Goal: Task Accomplishment & Management: Manage account settings

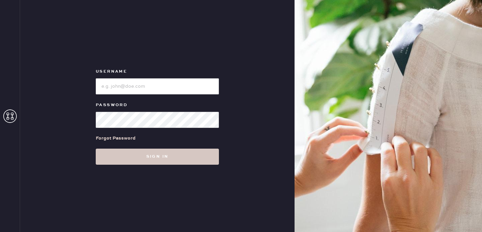
type input "[EMAIL_ADDRESS][DOMAIN_NAME]"
click at [96, 149] on button "Sign in" at bounding box center [157, 157] width 123 height 16
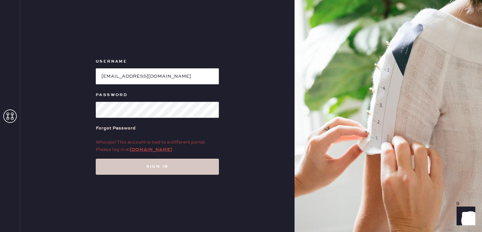
click at [198, 118] on div "Forgot Password" at bounding box center [157, 128] width 123 height 21
click at [164, 149] on link "[DOMAIN_NAME]" at bounding box center [151, 150] width 42 height 6
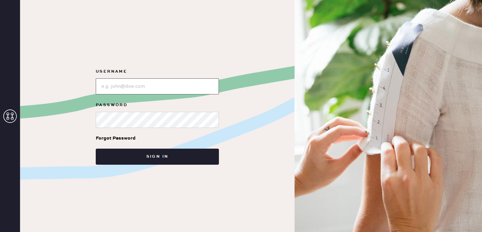
click at [210, 82] on input "loginName" at bounding box center [157, 86] width 123 height 16
type input "[EMAIL_ADDRESS][DOMAIN_NAME]"
click at [96, 149] on button "Sign in" at bounding box center [157, 157] width 123 height 16
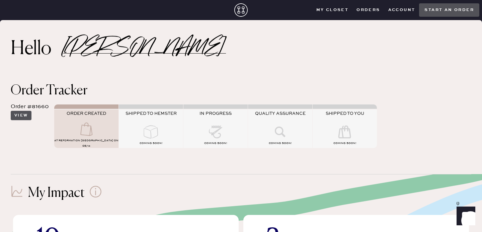
click at [16, 118] on button "View" at bounding box center [21, 115] width 21 height 9
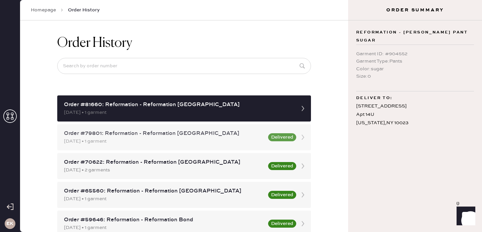
scroll to position [14, 0]
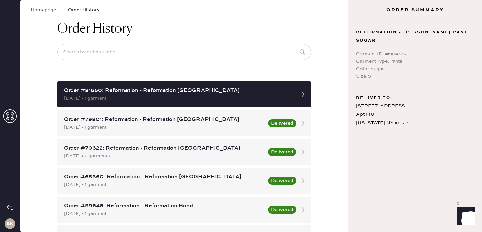
click at [368, 126] on div "Reformation - mason pant sugar Garment ID : # 904552 Garment Type : Pants Color…" at bounding box center [415, 126] width 134 height 212
